Goal: Information Seeking & Learning: Understand process/instructions

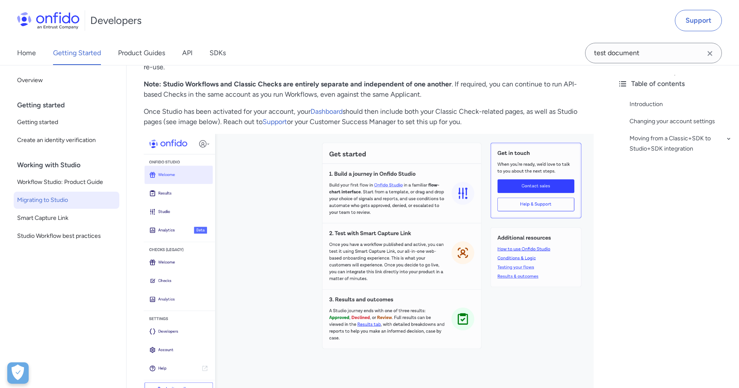
scroll to position [207, 0]
click at [190, 50] on link "API" at bounding box center [187, 53] width 10 height 24
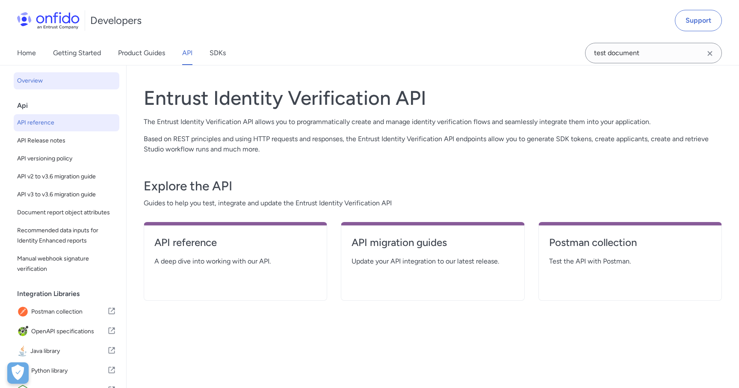
click at [70, 118] on span "API reference" at bounding box center [66, 123] width 99 height 10
select select "http"
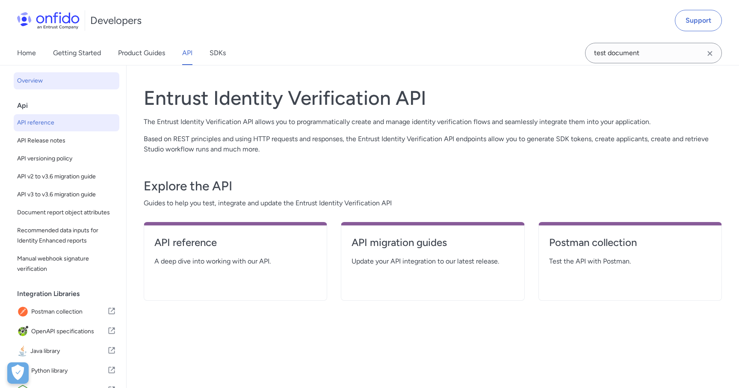
select select "http"
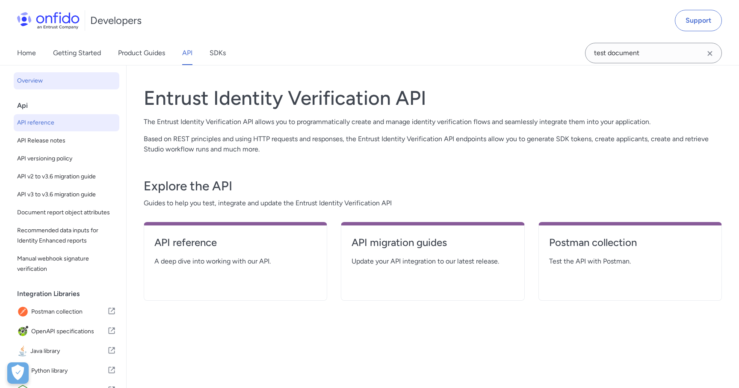
select select "http"
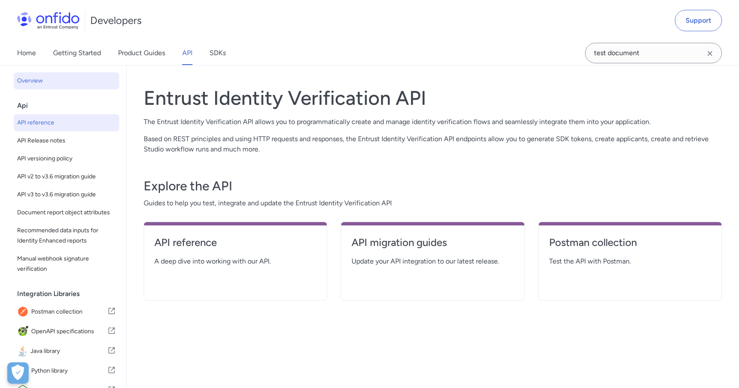
select select "http"
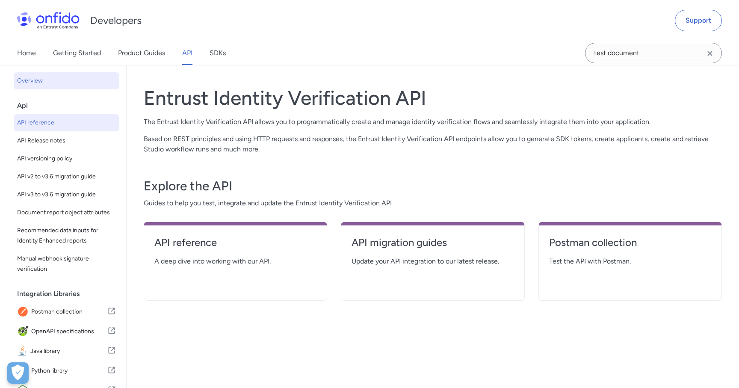
select select "http"
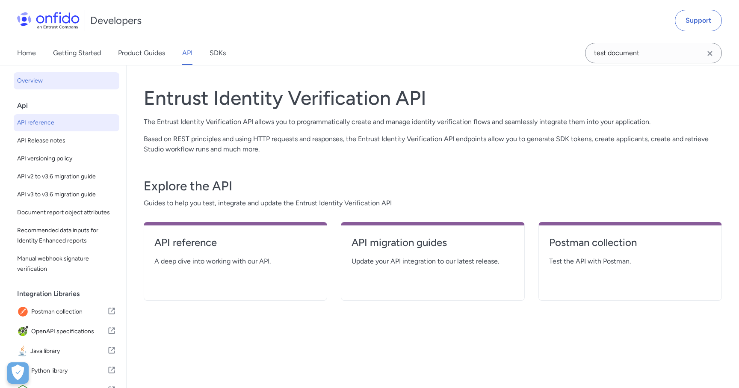
select select "http"
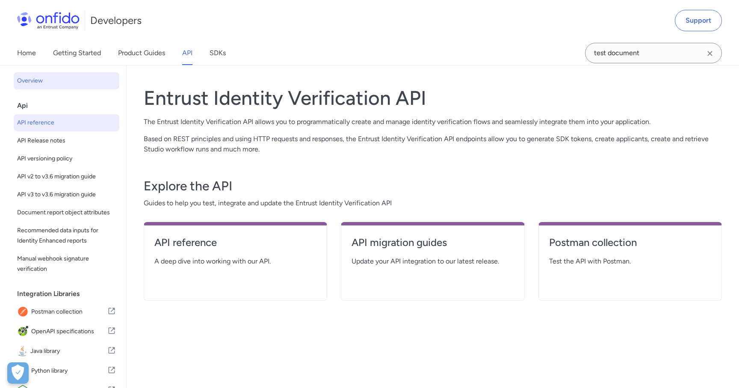
select select "http"
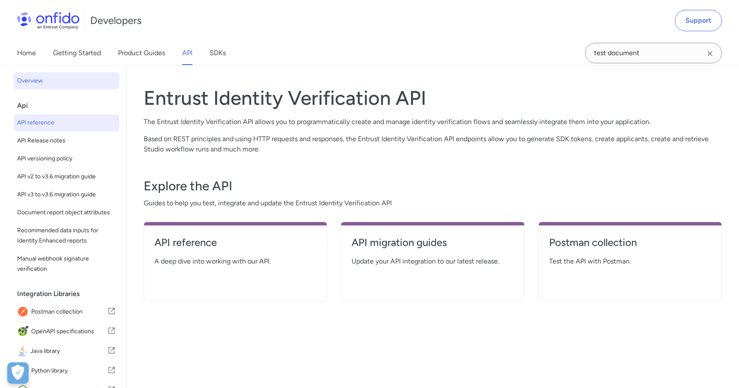
select select "http"
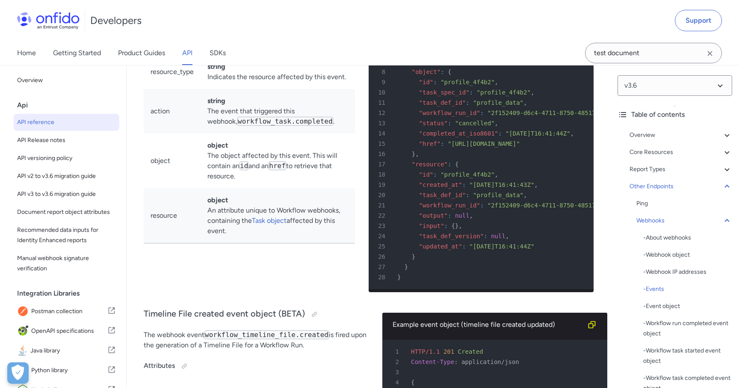
scroll to position [70069, 0]
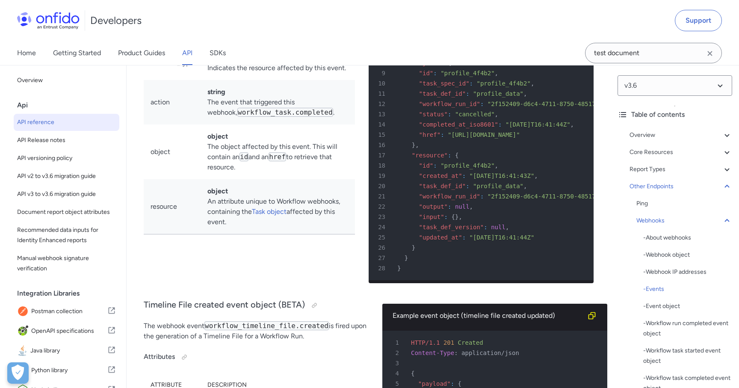
drag, startPoint x: 344, startPoint y: 179, endPoint x: 249, endPoint y: 183, distance: 95.0
copy tr "workflow_run.completed"
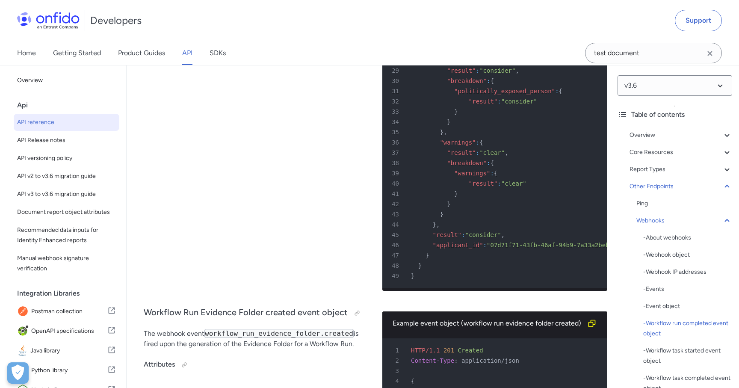
scroll to position [70994, 0]
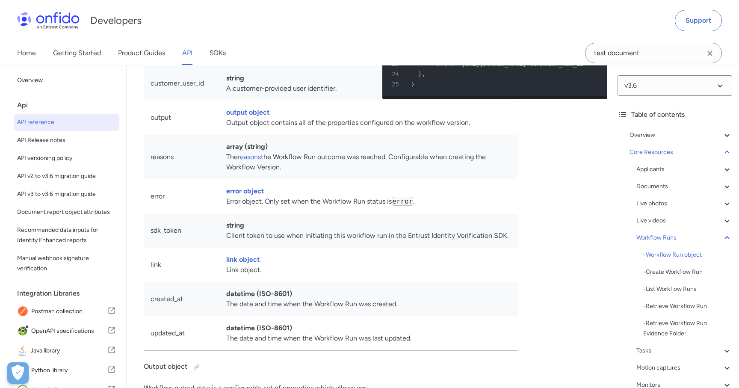
scroll to position [19754, 0]
